Goal: Consume media (video, audio): Consume media (video, audio)

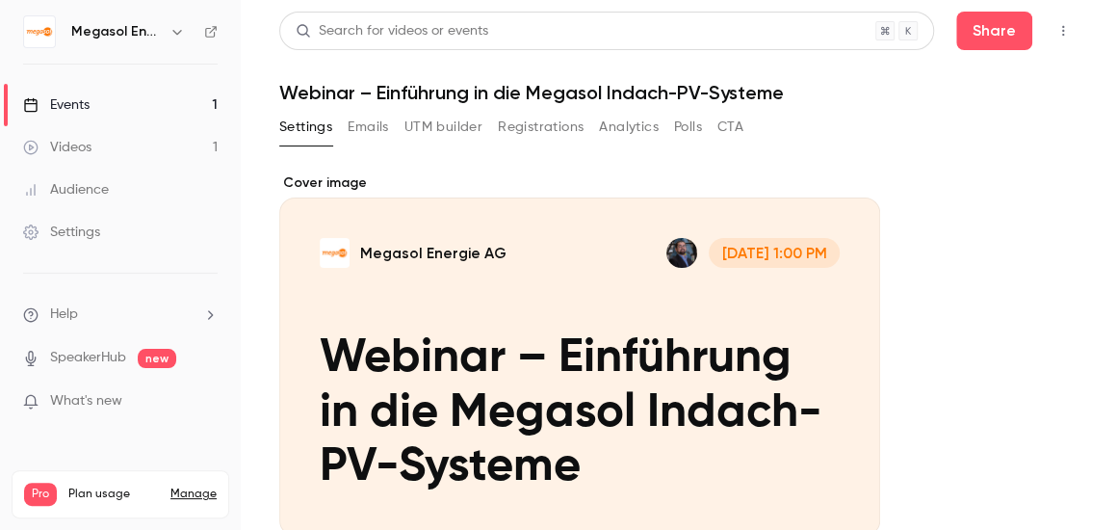
click at [87, 109] on div "Events" at bounding box center [56, 104] width 66 height 19
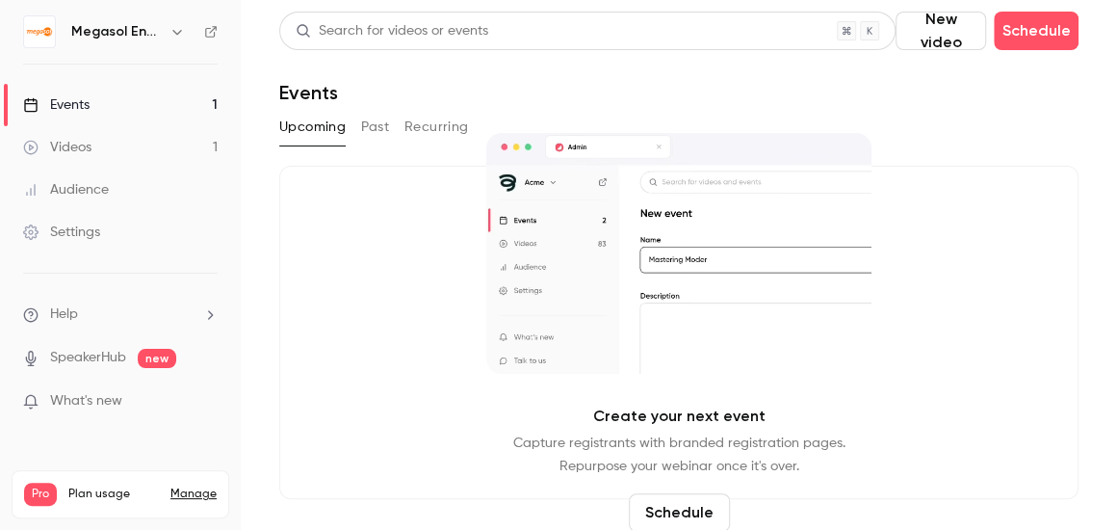
click at [78, 98] on div "Events" at bounding box center [56, 104] width 66 height 19
click at [382, 127] on button "Past" at bounding box center [375, 127] width 28 height 31
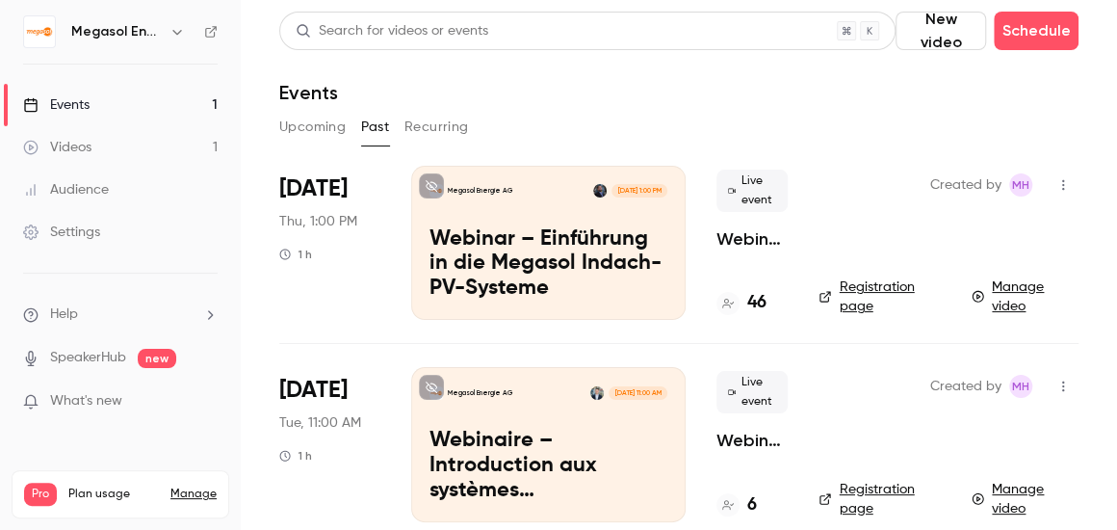
click at [887, 244] on div "Created by MH Registration page Manage video" at bounding box center [948, 243] width 260 height 154
click at [1055, 183] on icon "button" at bounding box center [1062, 184] width 15 height 13
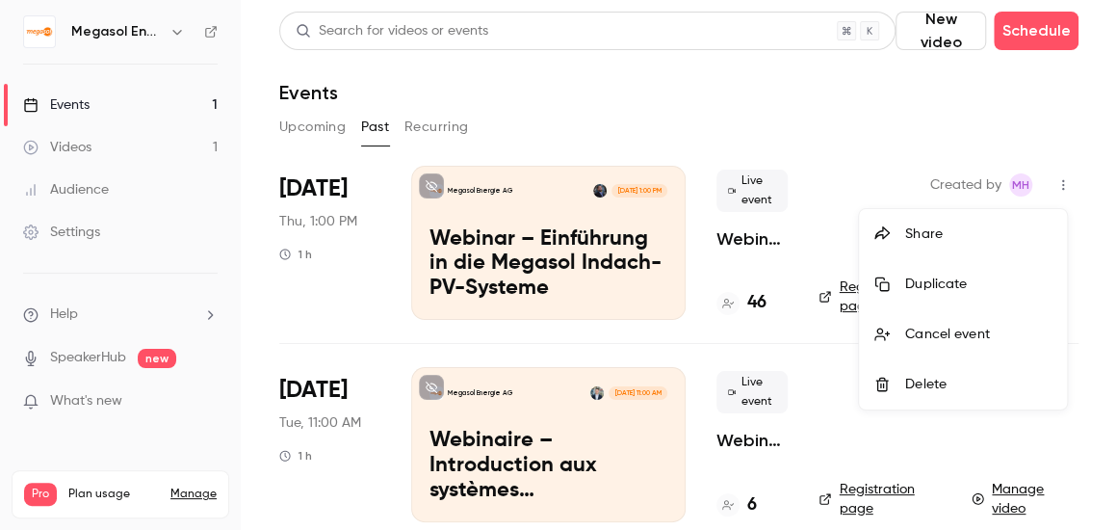
click at [872, 135] on div at bounding box center [558, 265] width 1117 height 530
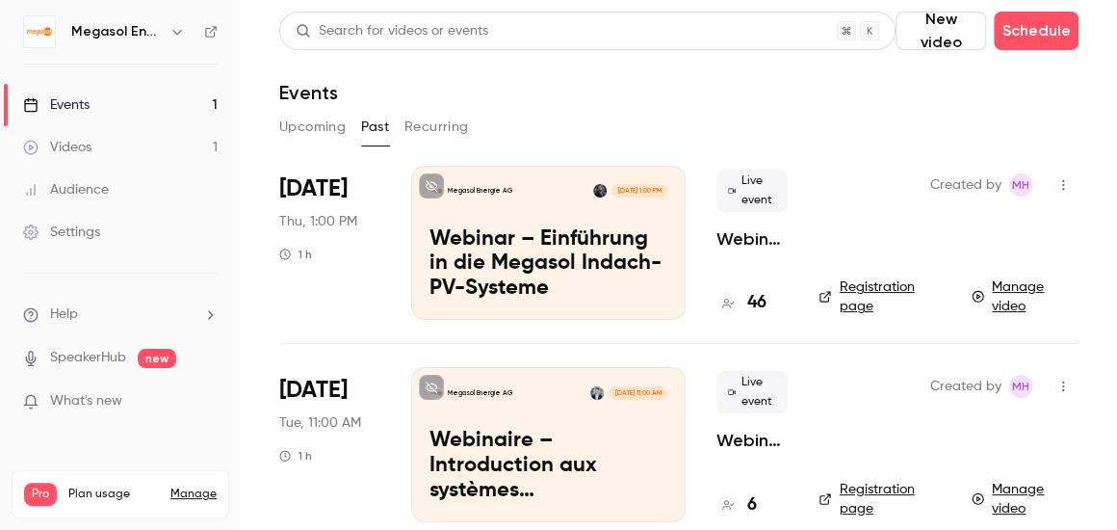
click at [509, 268] on p "Webinar – Einführung in die Megasol Indach-PV-Systeme" at bounding box center [548, 264] width 238 height 74
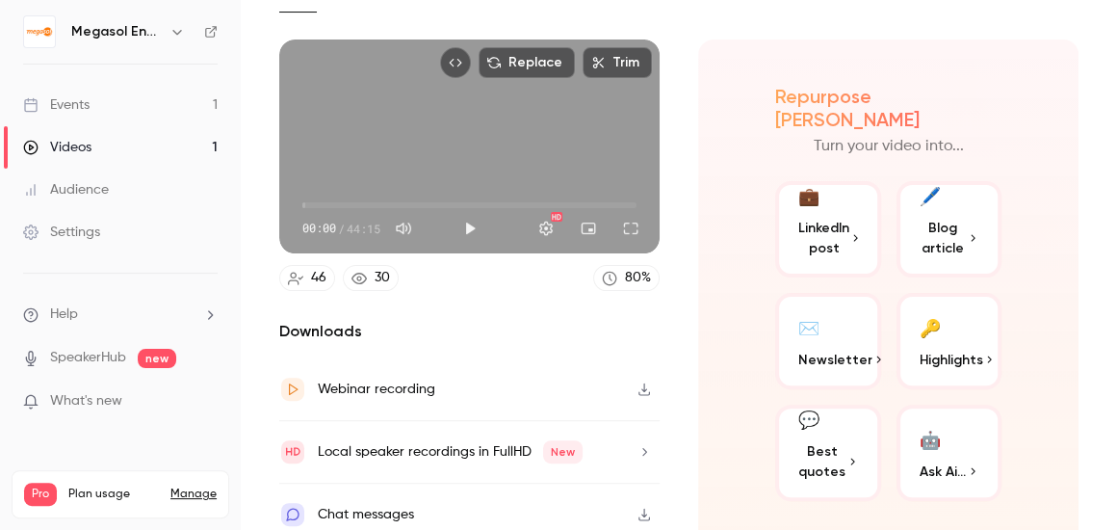
scroll to position [144, 0]
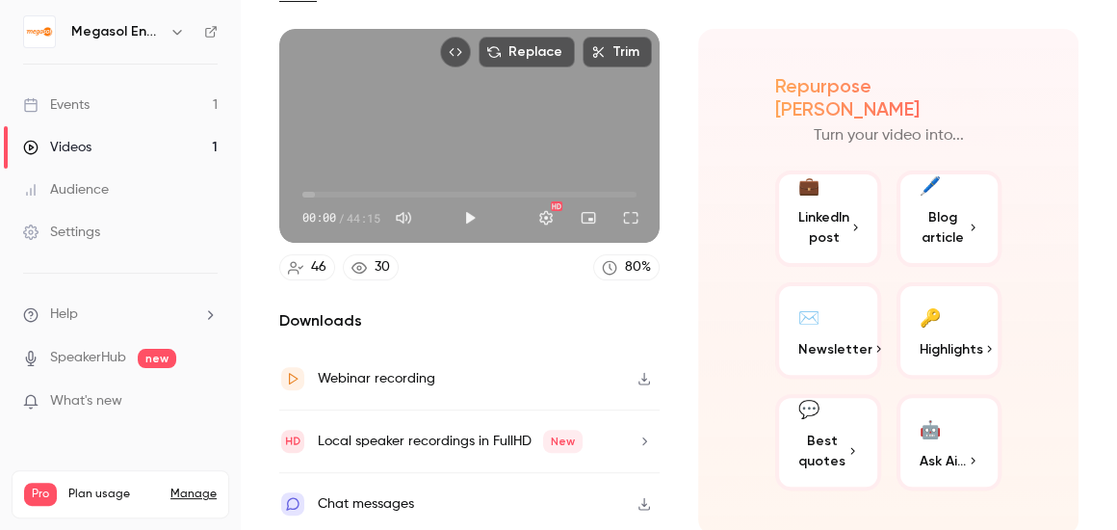
click at [314, 263] on div "46" at bounding box center [318, 267] width 15 height 20
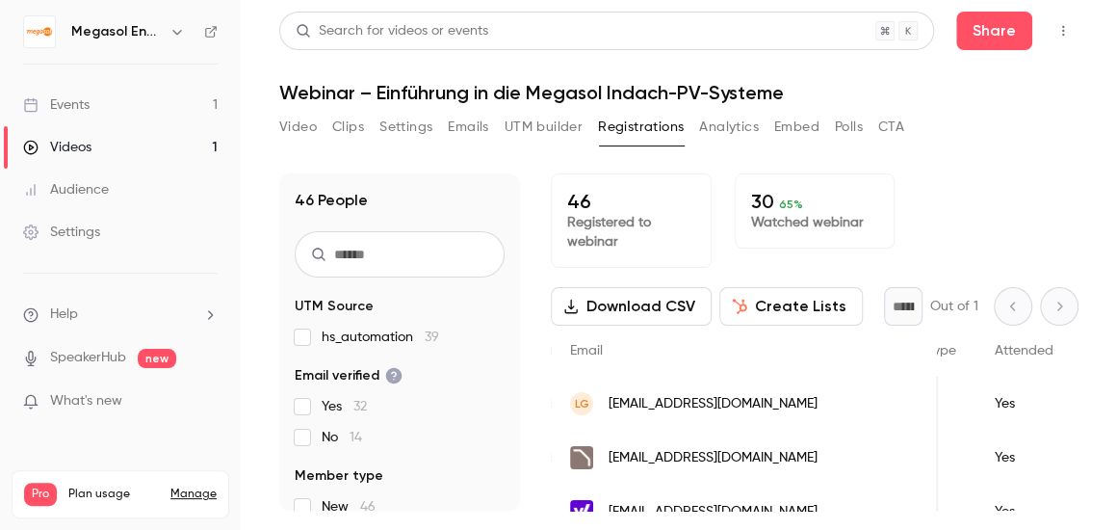
scroll to position [0, 559]
click at [628, 301] on button "Download CSV" at bounding box center [631, 306] width 161 height 39
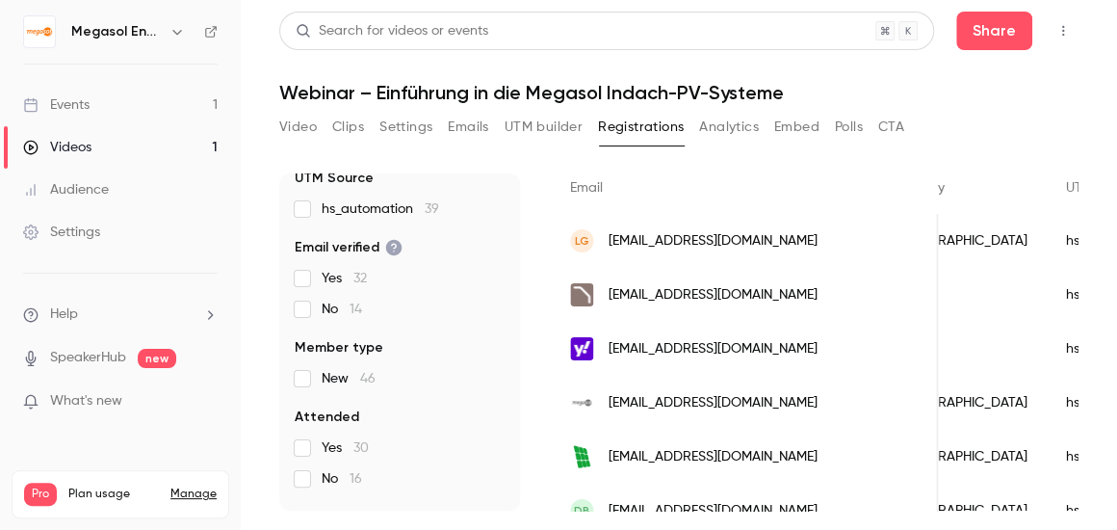
scroll to position [128, 0]
click at [109, 178] on link "Audience" at bounding box center [120, 189] width 241 height 42
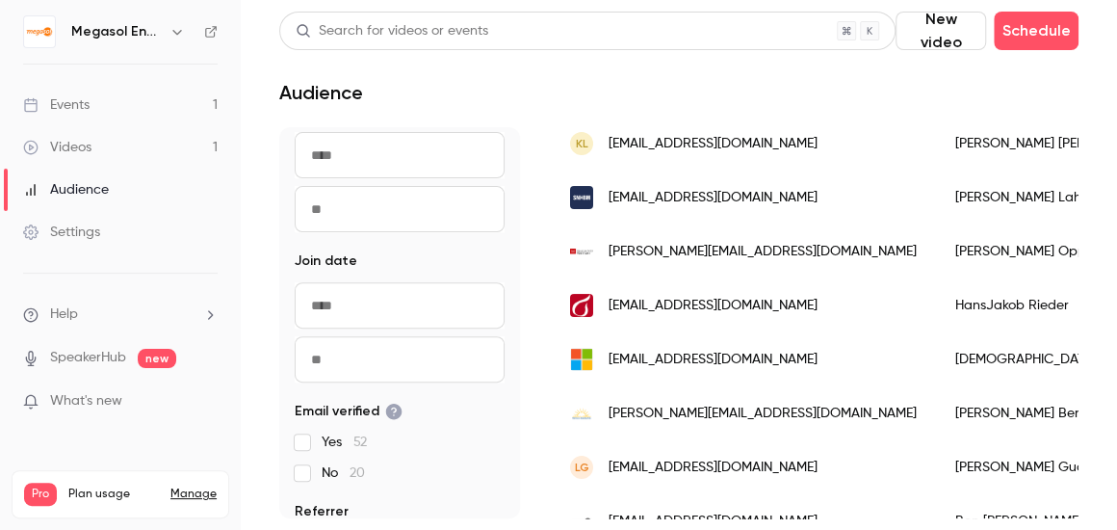
scroll to position [350, 0]
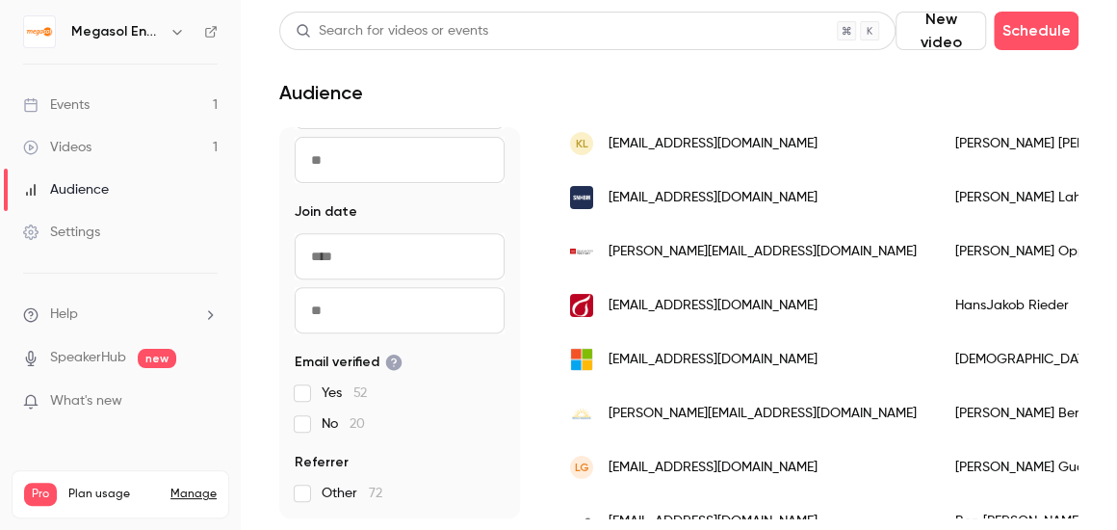
click at [92, 243] on link "Settings" at bounding box center [120, 232] width 241 height 42
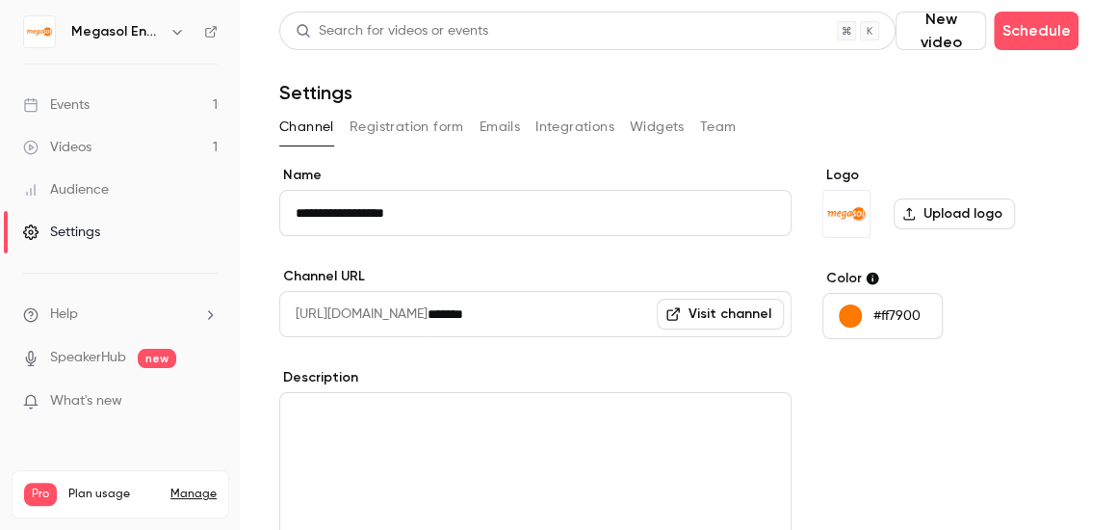
click at [562, 131] on button "Integrations" at bounding box center [574, 127] width 79 height 31
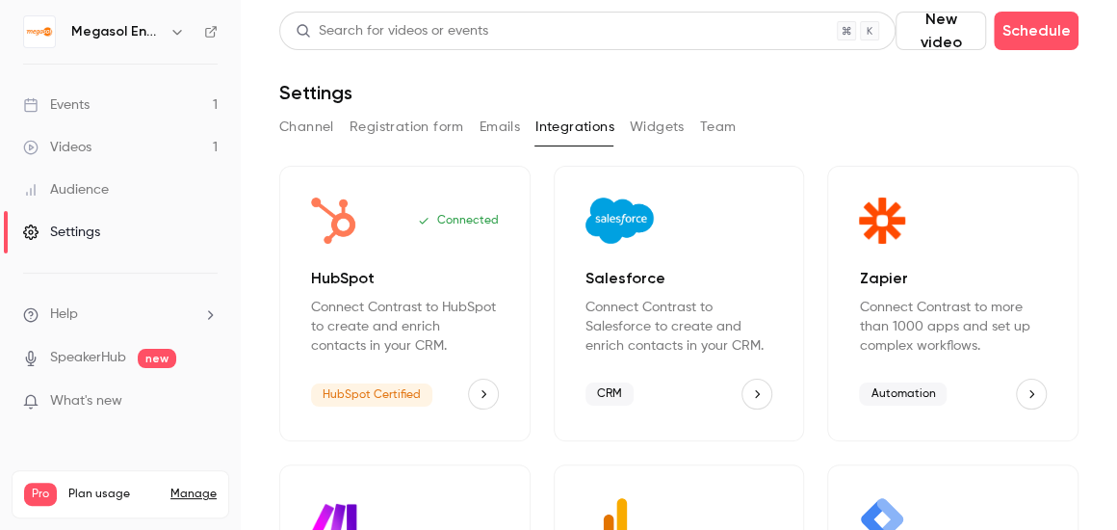
click at [468, 386] on button "HubSpot" at bounding box center [483, 393] width 31 height 31
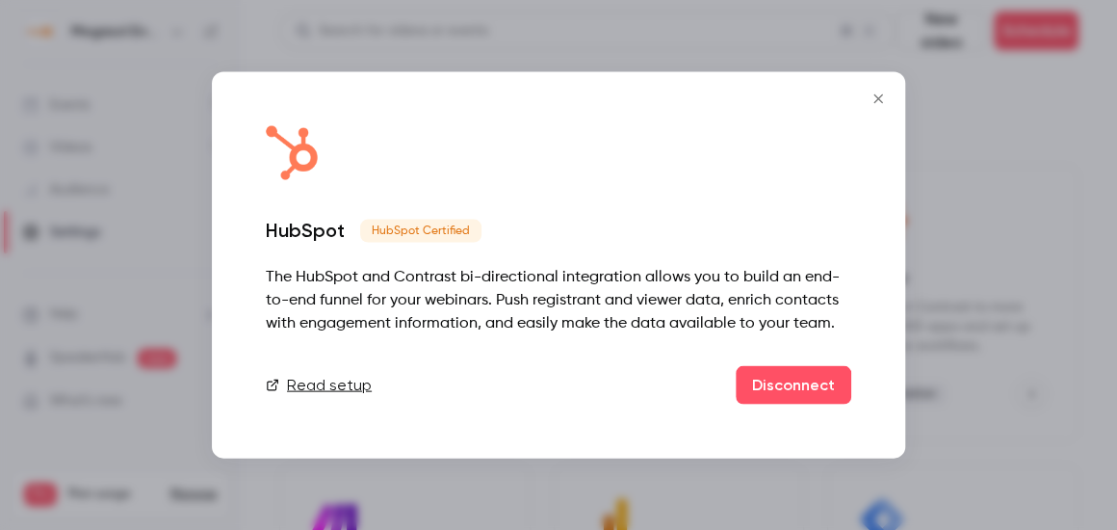
click at [889, 91] on icon "Close" at bounding box center [877, 98] width 23 height 15
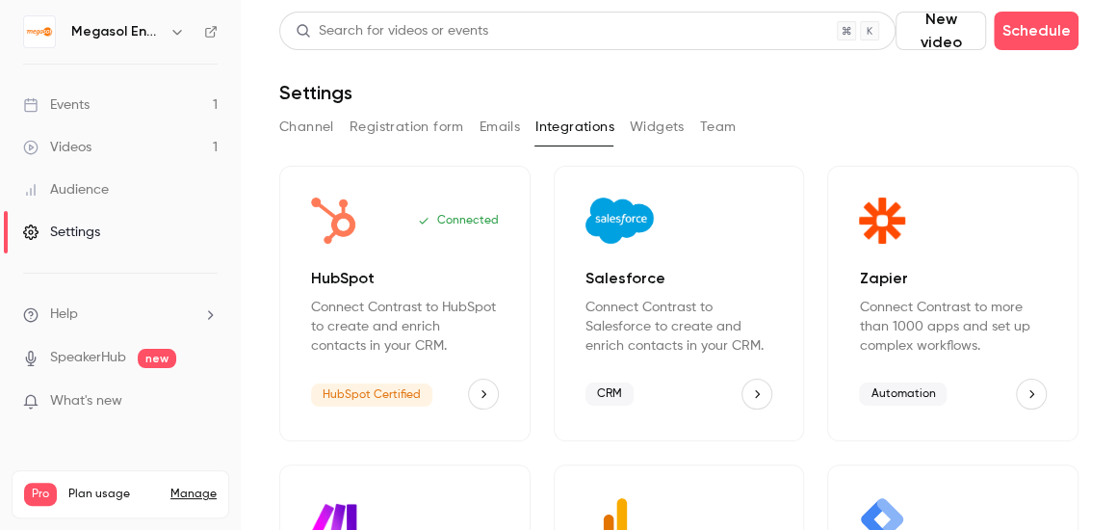
click at [366, 391] on span "HubSpot Certified" at bounding box center [371, 394] width 121 height 23
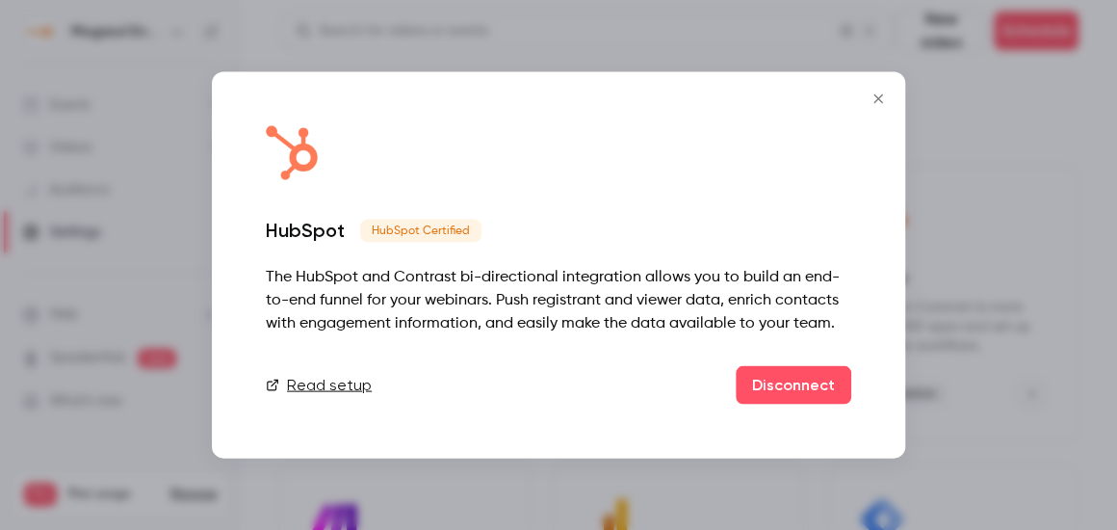
click at [881, 96] on icon "Close" at bounding box center [877, 98] width 23 height 15
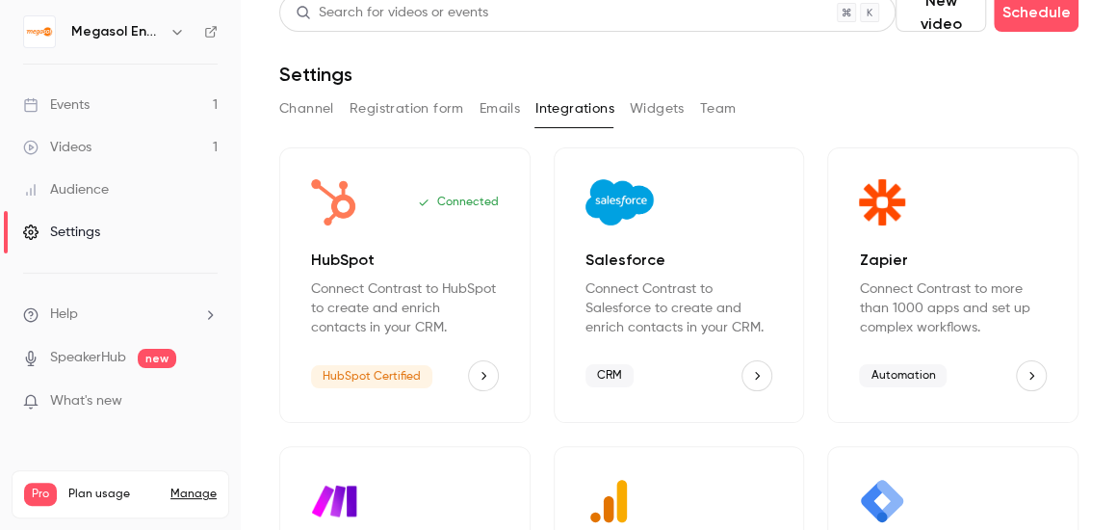
scroll to position [19, 0]
click at [454, 197] on p "Connected" at bounding box center [458, 201] width 81 height 15
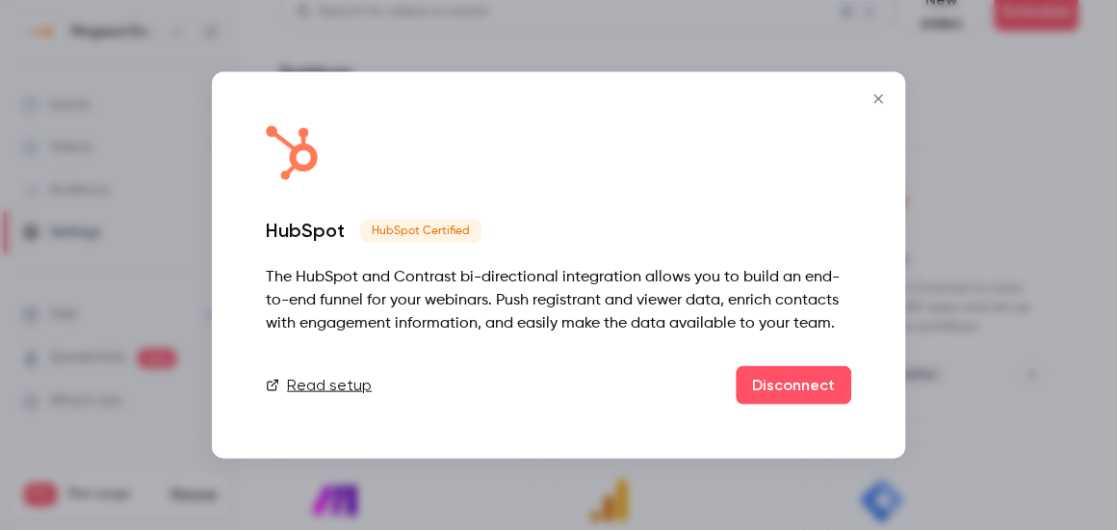
click at [326, 392] on link "Read setup" at bounding box center [319, 385] width 106 height 23
click at [880, 107] on button "Close" at bounding box center [878, 99] width 39 height 39
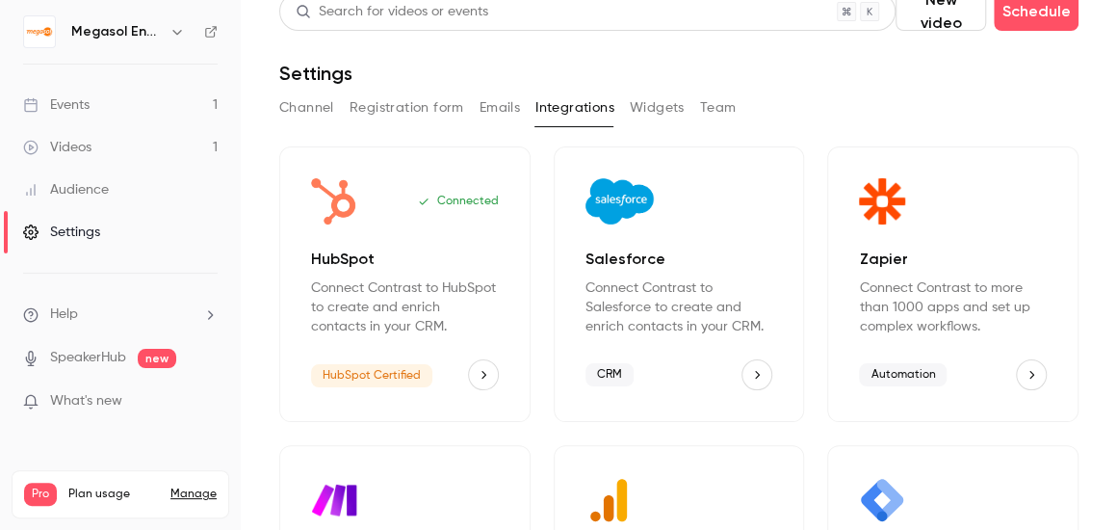
click at [92, 196] on div "Audience" at bounding box center [66, 189] width 86 height 19
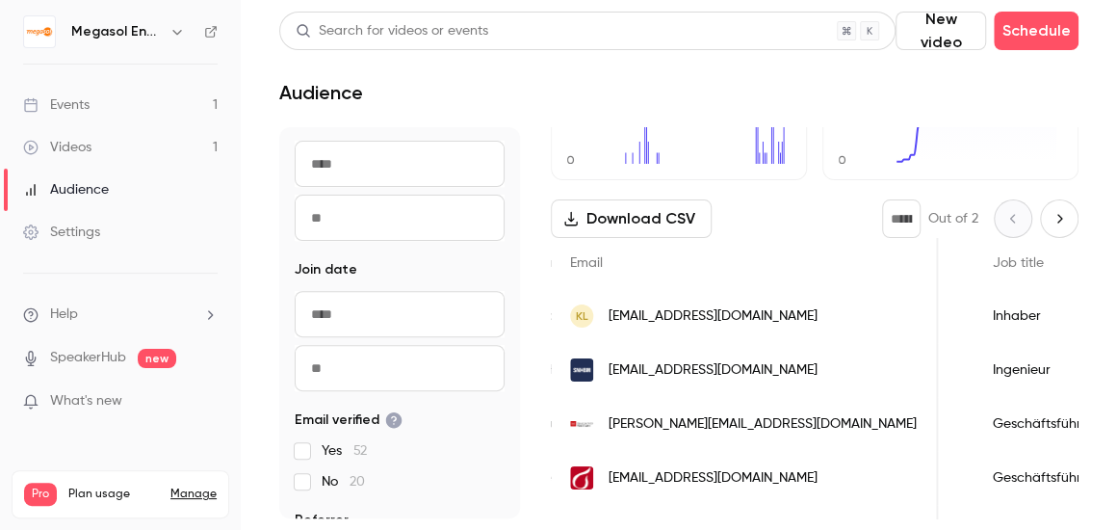
scroll to position [0, 1035]
click at [779, 316] on span "[EMAIL_ADDRESS][DOMAIN_NAME]" at bounding box center [712, 316] width 209 height 20
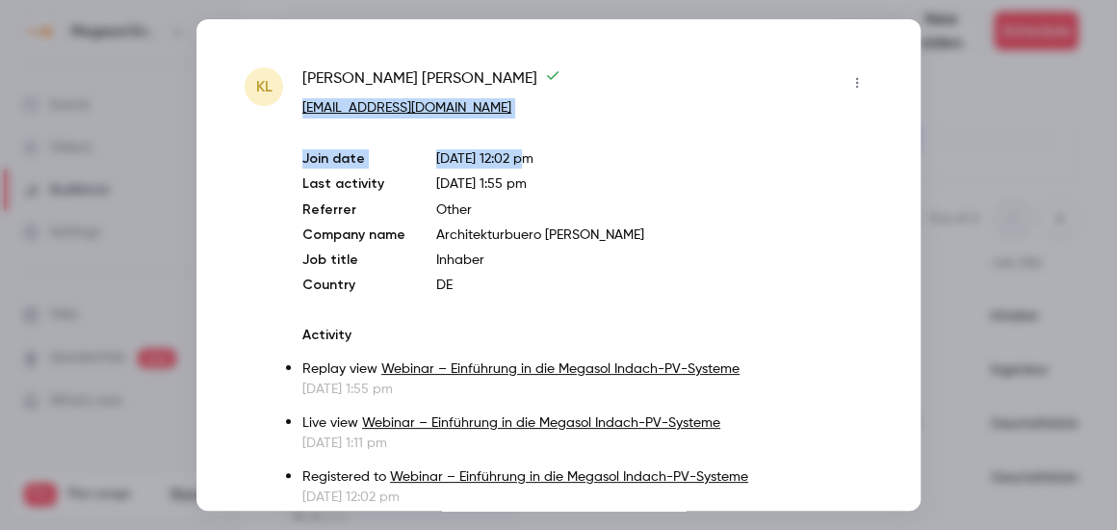
drag, startPoint x: 548, startPoint y: 126, endPoint x: 300, endPoint y: 105, distance: 248.3
click at [300, 105] on div "KL [PERSON_NAME] [EMAIL_ADDRESS][DOMAIN_NAME] Join date [DATE] 12:02 pm Last ac…" at bounding box center [559, 286] width 628 height 439
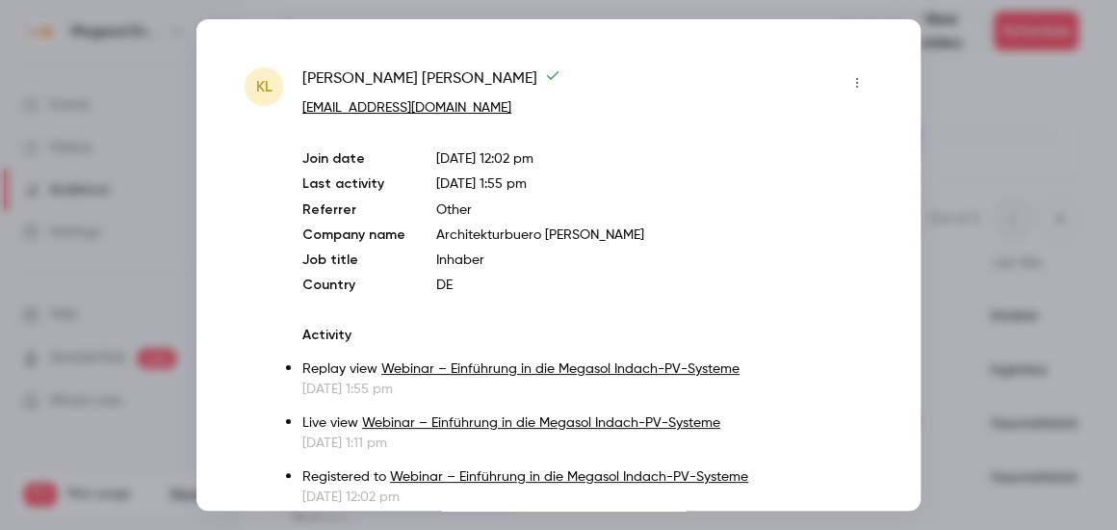
click at [357, 173] on div "Join date [DATE] 12:02 pm Last activity [DATE] 1:55 pm Referrer Other Company n…" at bounding box center [587, 221] width 570 height 145
drag, startPoint x: 518, startPoint y: 118, endPoint x: 300, endPoint y: 102, distance: 218.2
click at [300, 102] on div "KL [PERSON_NAME] [EMAIL_ADDRESS][DOMAIN_NAME] Join date [DATE] 12:02 pm Last ac…" at bounding box center [559, 286] width 628 height 439
copy link "[EMAIL_ADDRESS][DOMAIN_NAME]"
click at [932, 110] on div at bounding box center [558, 265] width 1117 height 530
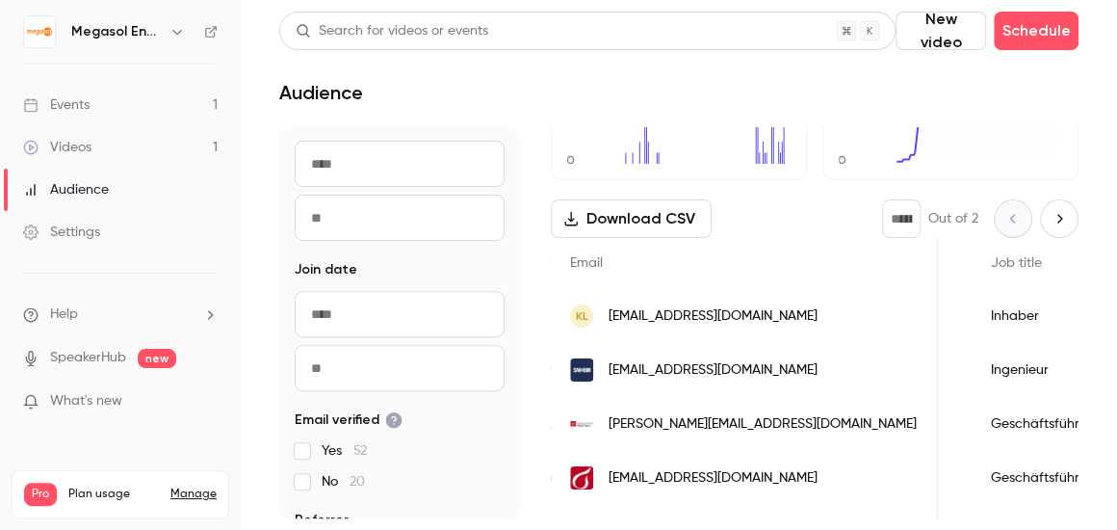
click at [146, 106] on link "Events 1" at bounding box center [120, 105] width 241 height 42
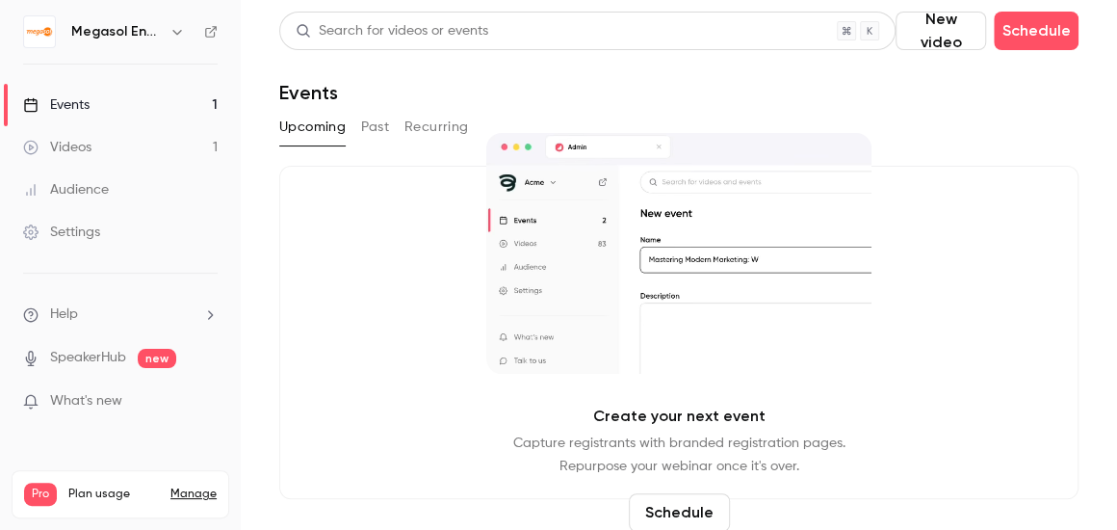
click at [174, 136] on link "Videos 1" at bounding box center [120, 147] width 241 height 42
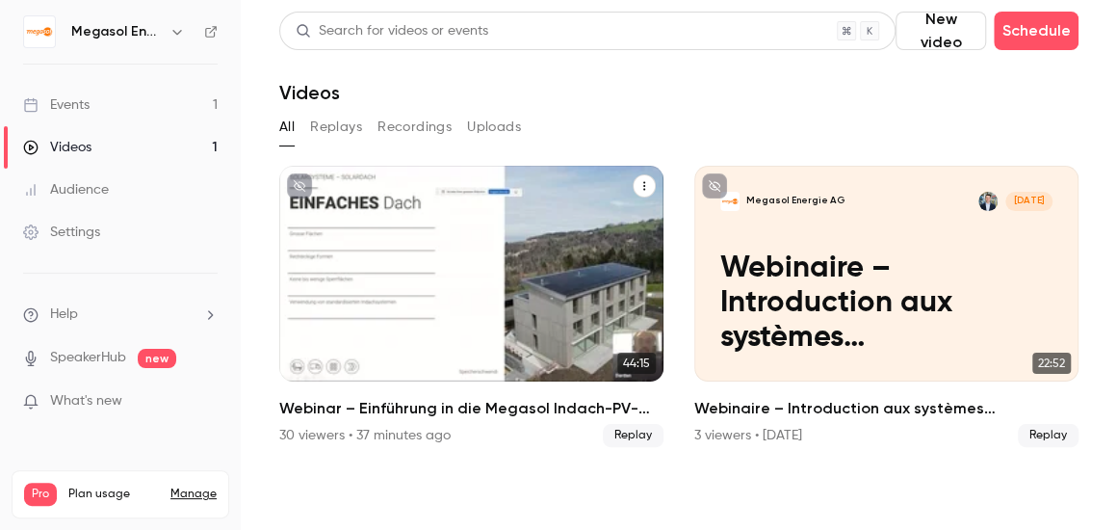
click at [638, 182] on icon "Webinar – Einführung in die Megasol Indach-PV-Systeme" at bounding box center [644, 186] width 12 height 12
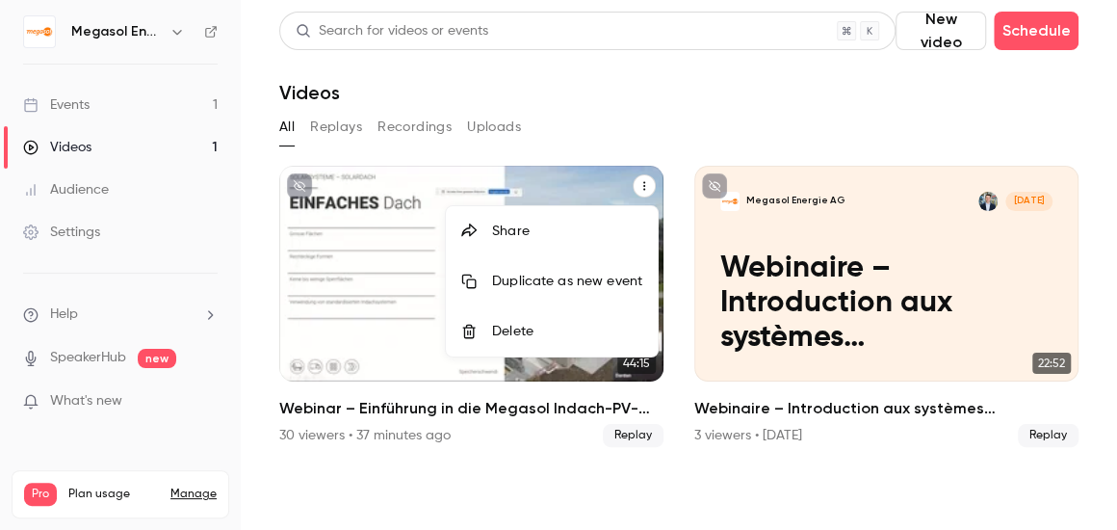
click at [540, 235] on div "Share" at bounding box center [567, 230] width 150 height 19
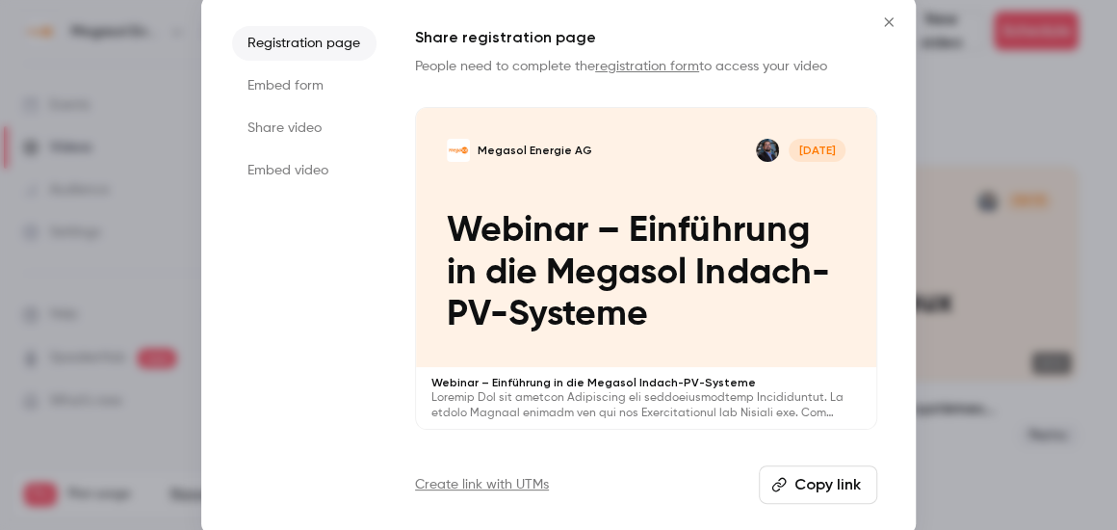
click at [304, 124] on li "Share video" at bounding box center [304, 128] width 144 height 35
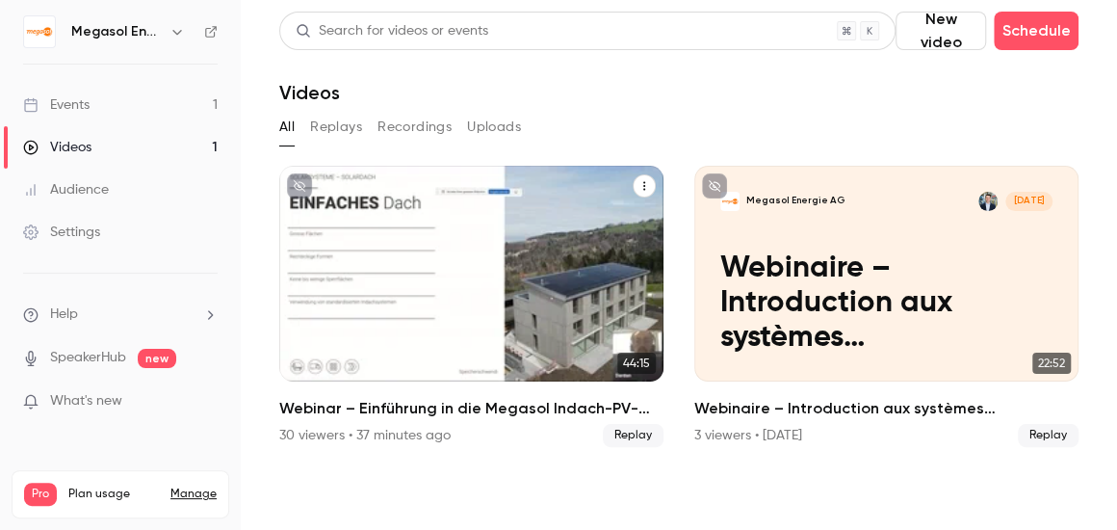
click at [374, 258] on p "Webinar – Einführung in die Megasol Indach-PV-Systeme" at bounding box center [471, 303] width 332 height 104
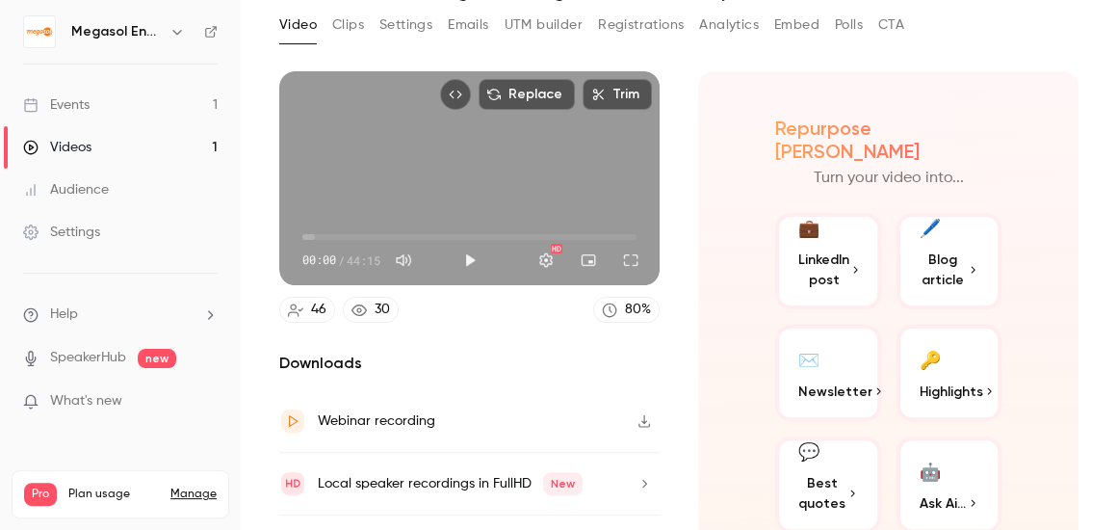
scroll to position [144, 0]
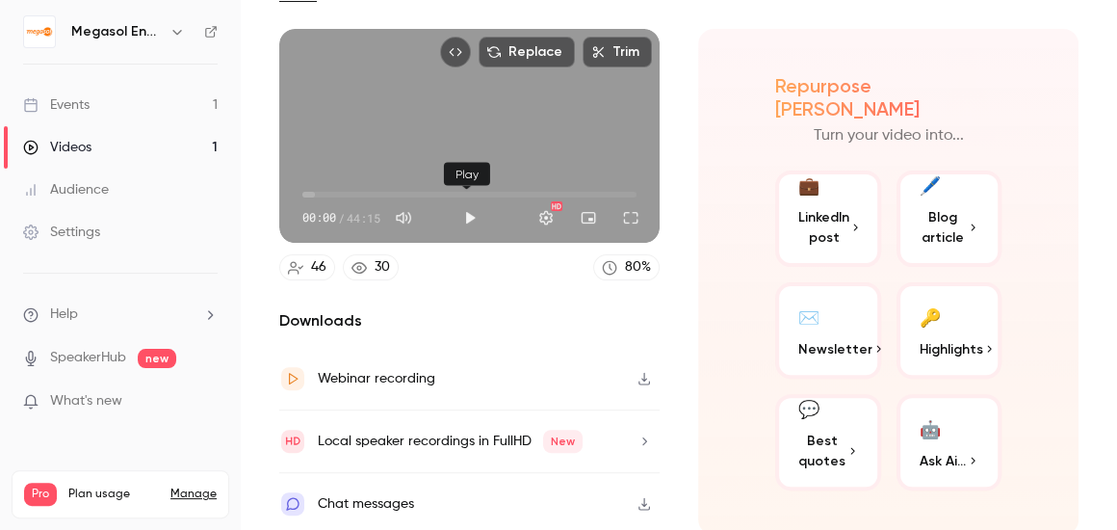
click at [467, 223] on button "Play" at bounding box center [470, 217] width 39 height 39
click at [469, 210] on button "Pause" at bounding box center [470, 217] width 39 height 39
type input "*"
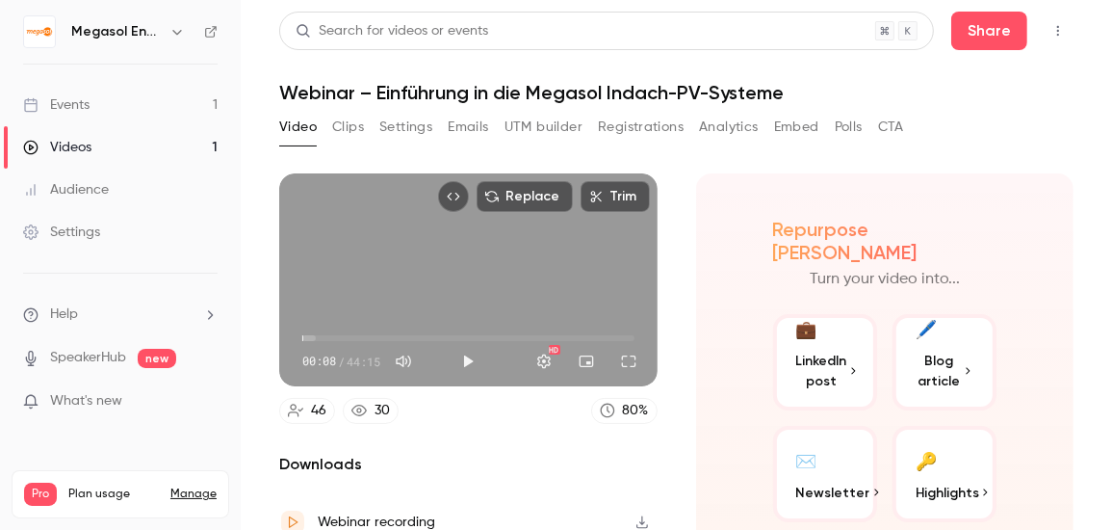
scroll to position [143, 0]
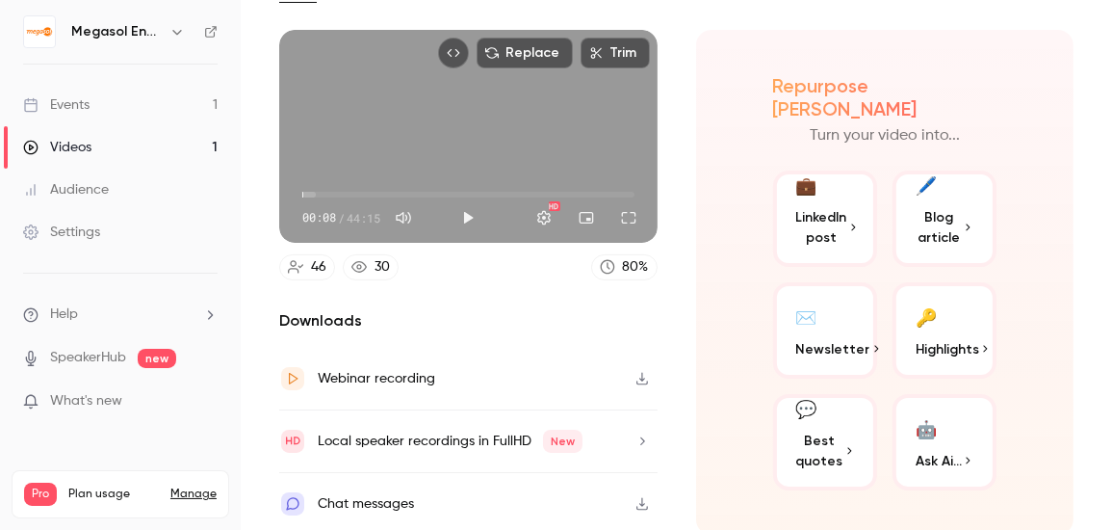
click at [933, 451] on span "Ask Ai..." at bounding box center [939, 461] width 46 height 20
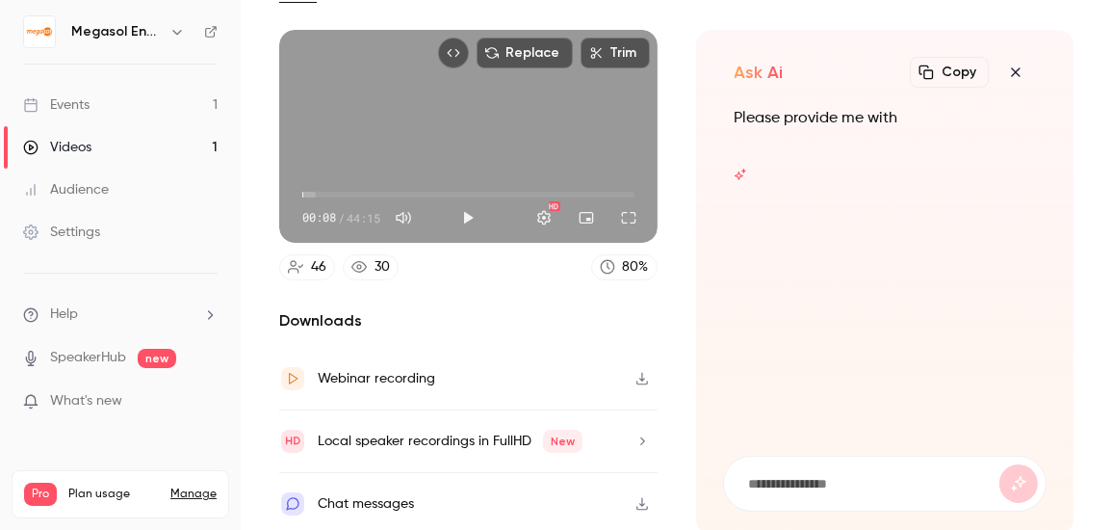
click at [786, 462] on form at bounding box center [885, 483] width 323 height 54
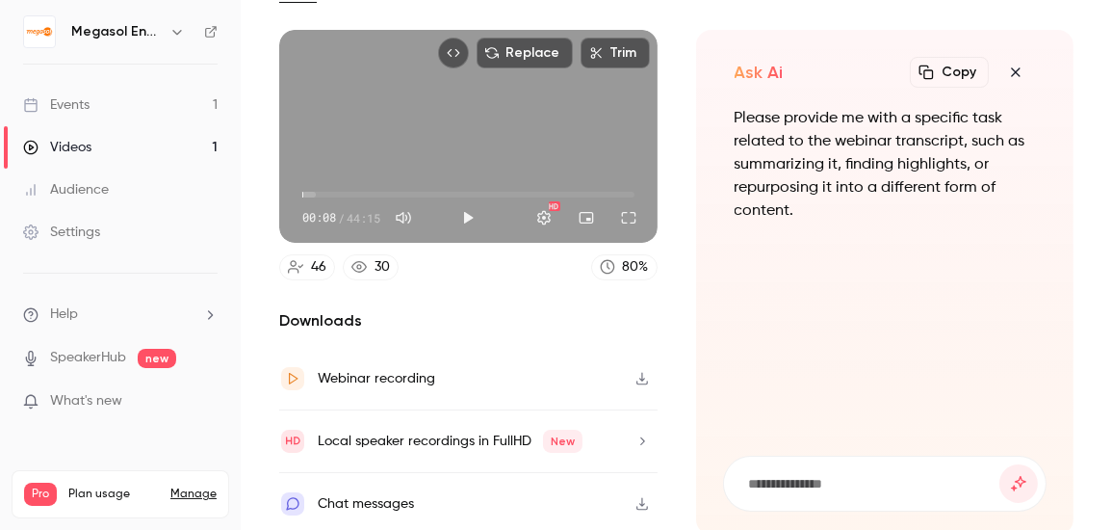
click at [804, 477] on input at bounding box center [873, 483] width 253 height 21
type input "**********"
click at [999, 464] on button "submit" at bounding box center [1018, 483] width 39 height 39
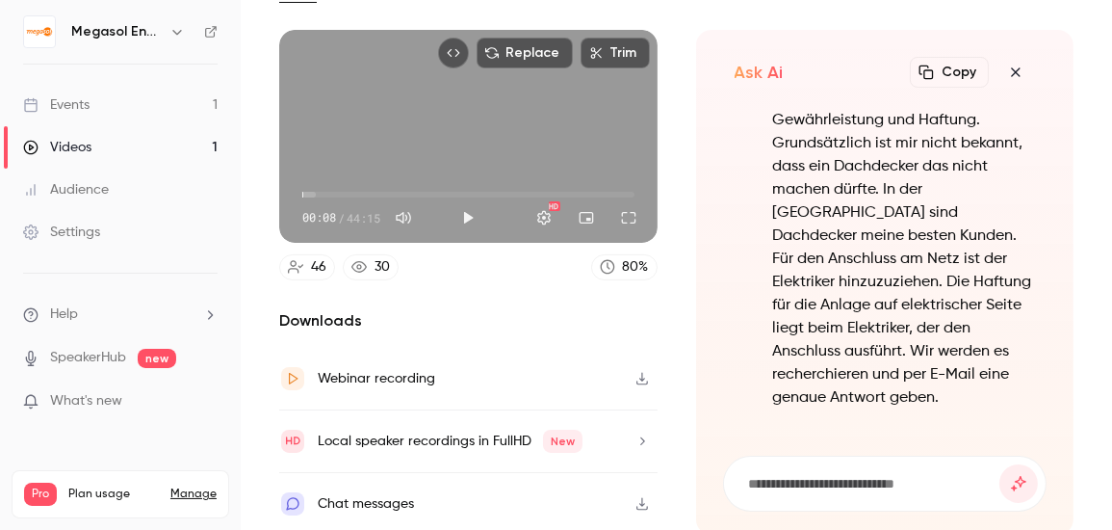
click at [943, 76] on button "Copy" at bounding box center [949, 72] width 79 height 31
